Goal: Communication & Community: Answer question/provide support

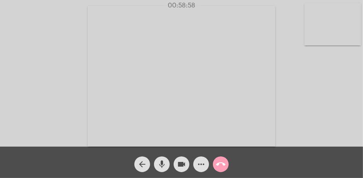
click at [222, 164] on mat-icon "call_end" at bounding box center [220, 164] width 9 height 9
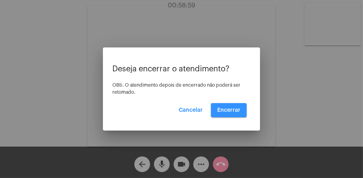
click at [224, 110] on span "Encerrar" at bounding box center [228, 111] width 23 height 6
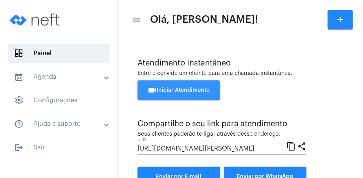
click at [200, 93] on button "videocam Iniciar Atendimento" at bounding box center [179, 91] width 83 height 20
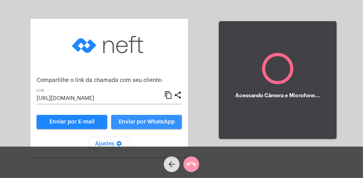
click at [154, 120] on span "Enviar por WhatsApp" at bounding box center [147, 122] width 56 height 6
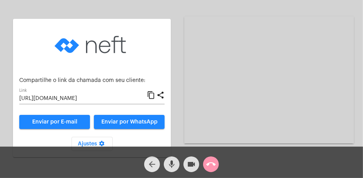
click at [151, 159] on span "arrow_back" at bounding box center [151, 165] width 9 height 16
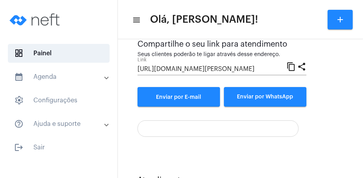
scroll to position [216, 0]
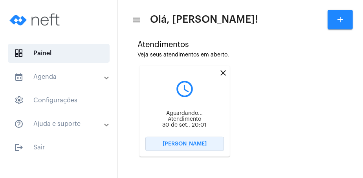
click at [202, 144] on span "[PERSON_NAME]" at bounding box center [185, 144] width 44 height 6
